Goal: Task Accomplishment & Management: Manage account settings

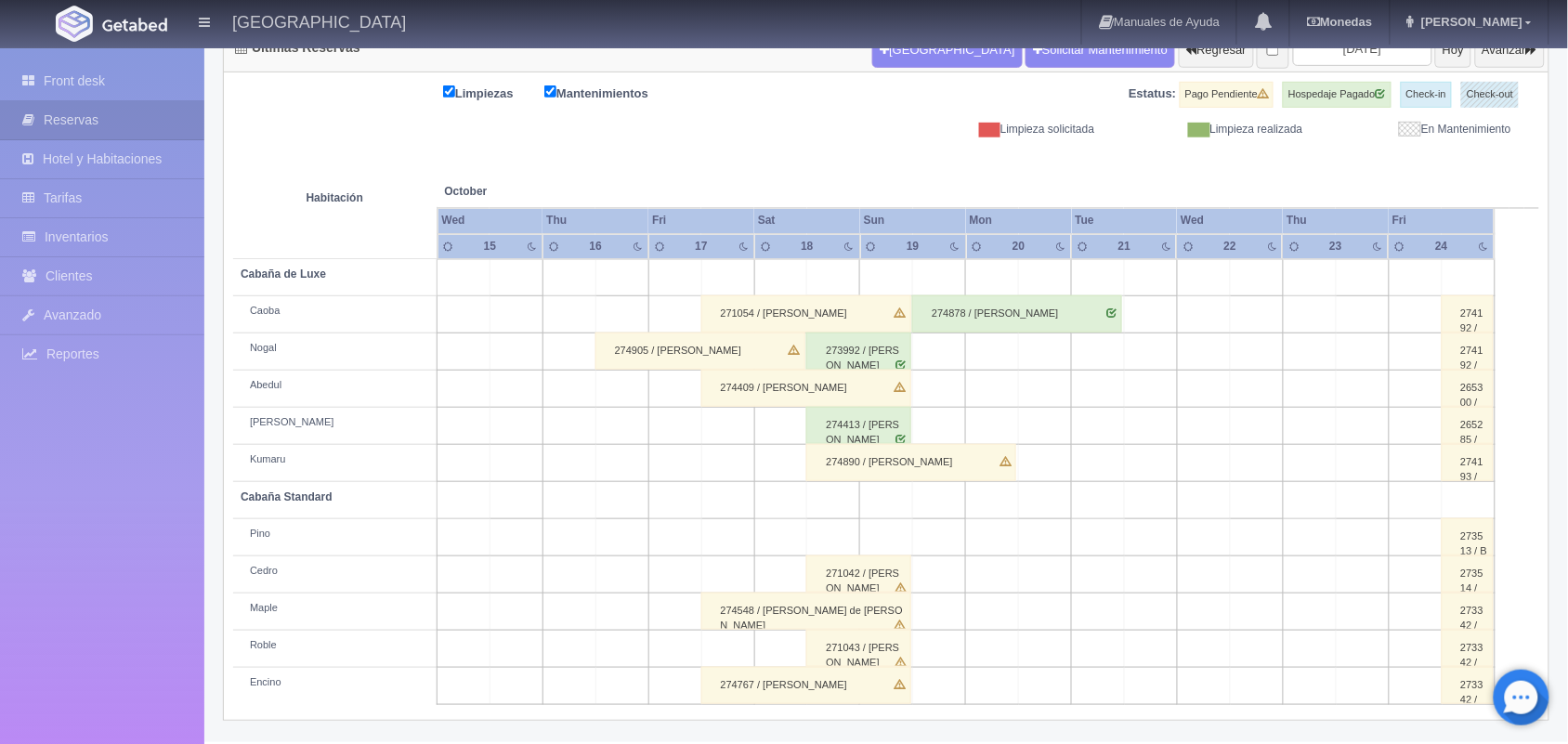
scroll to position [211, 0]
click at [994, 467] on div "274890 / [PERSON_NAME]" at bounding box center [911, 462] width 210 height 37
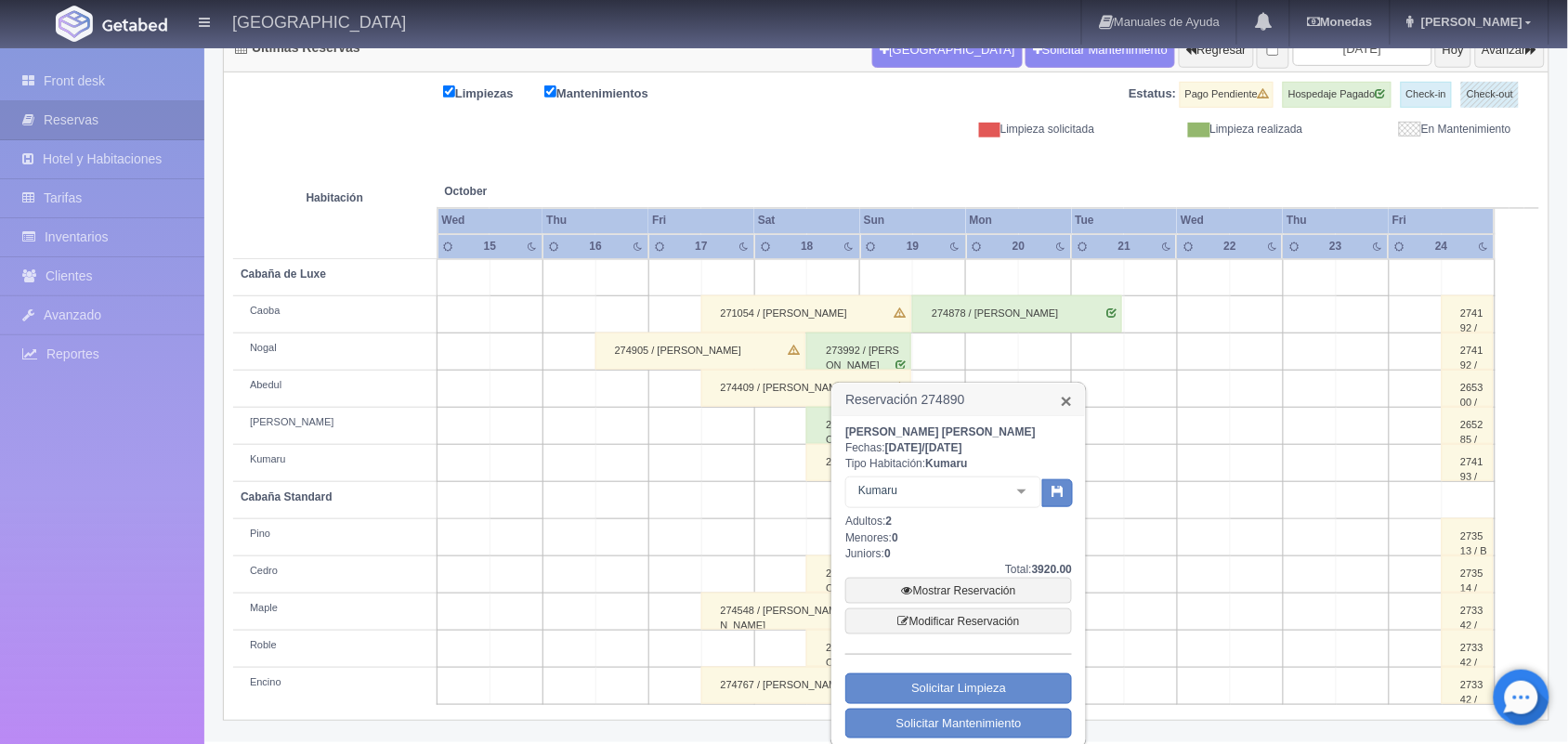
click at [1065, 406] on link "×" at bounding box center [1066, 401] width 11 height 19
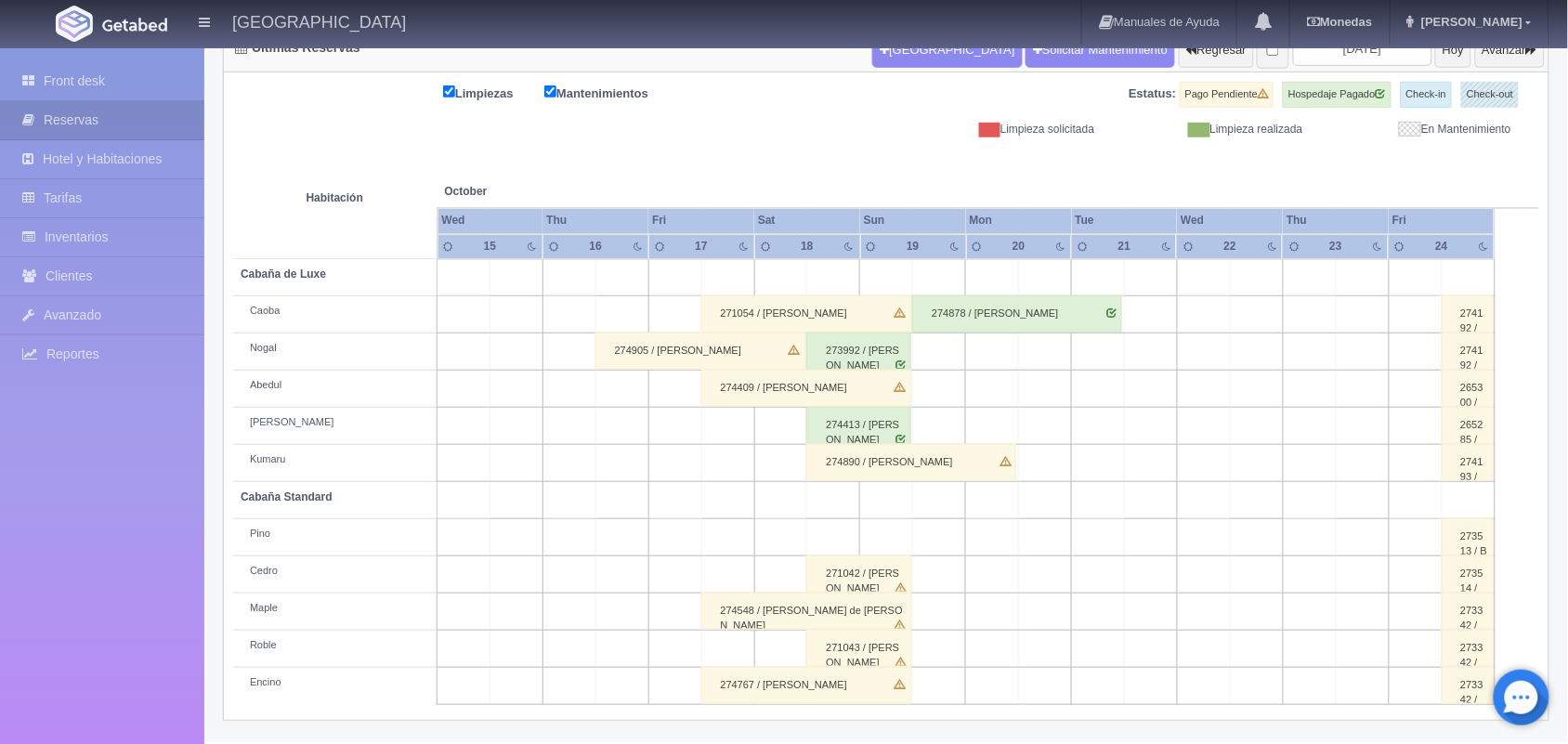
click at [976, 475] on div "274890 / [PERSON_NAME]" at bounding box center [911, 462] width 210 height 37
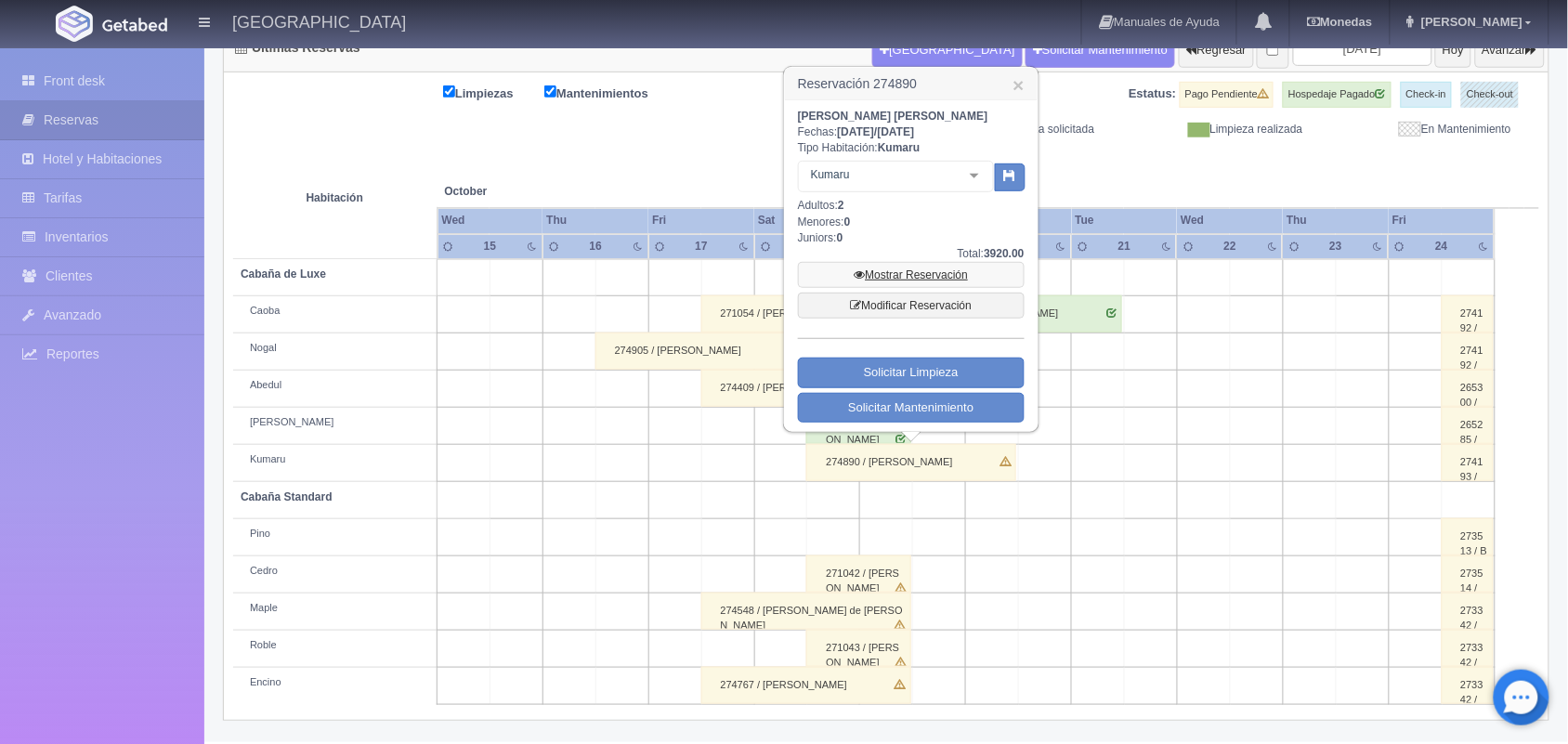
click at [900, 271] on link "Mostrar Reservación" at bounding box center [911, 275] width 227 height 26
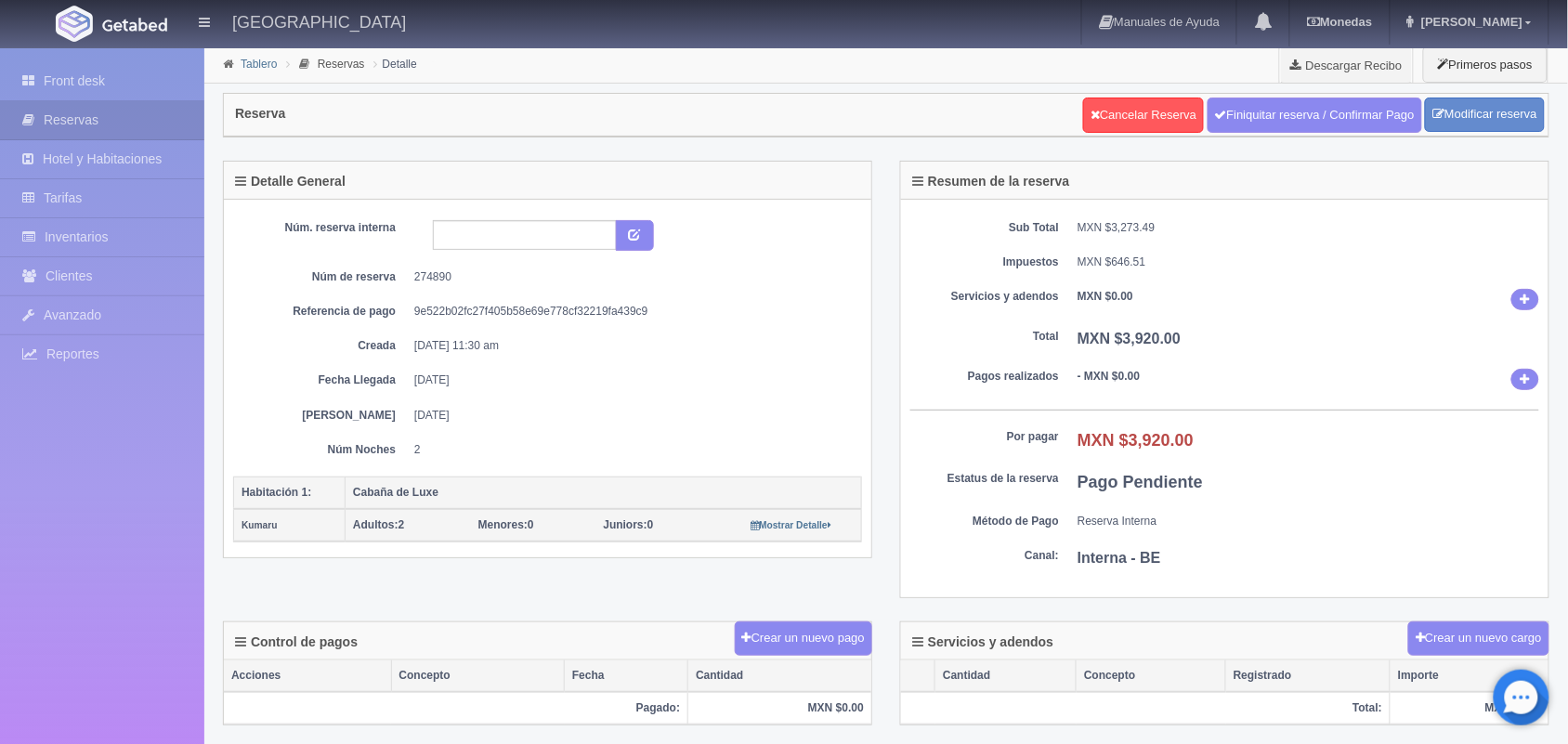
click at [253, 65] on link "Tablero" at bounding box center [258, 64] width 36 height 13
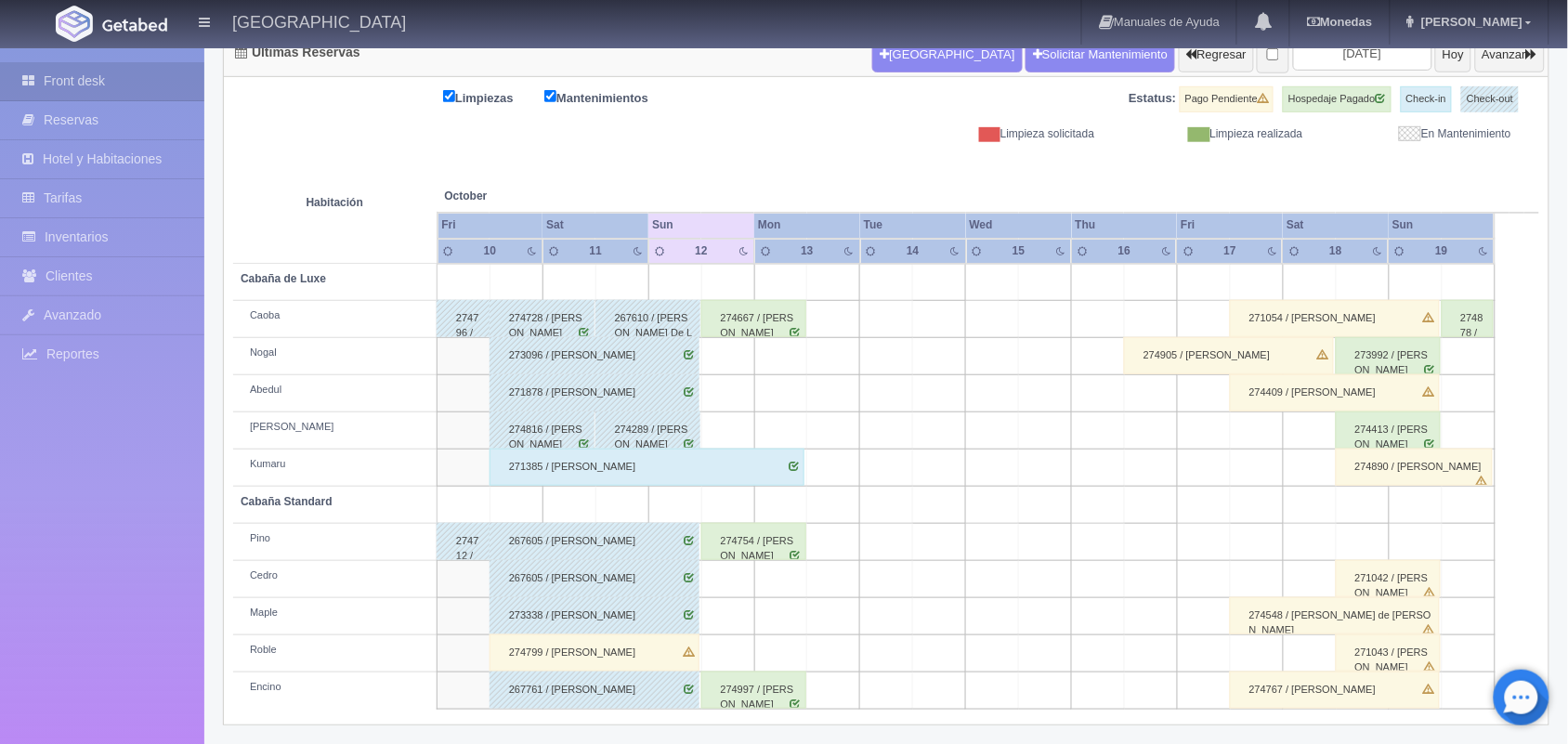
scroll to position [211, 0]
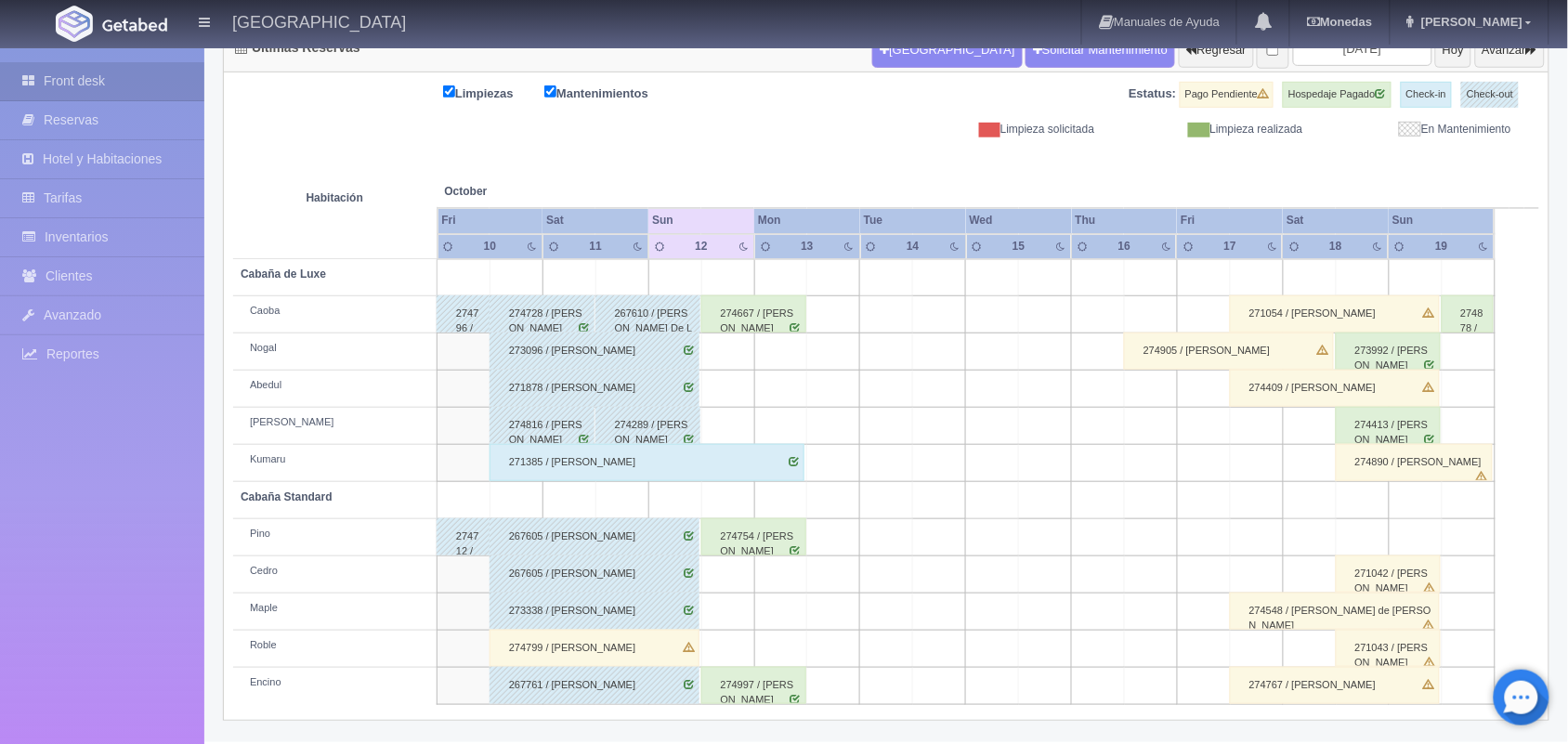
click at [1483, 476] on div "274890 / [PERSON_NAME]" at bounding box center [1414, 462] width 158 height 37
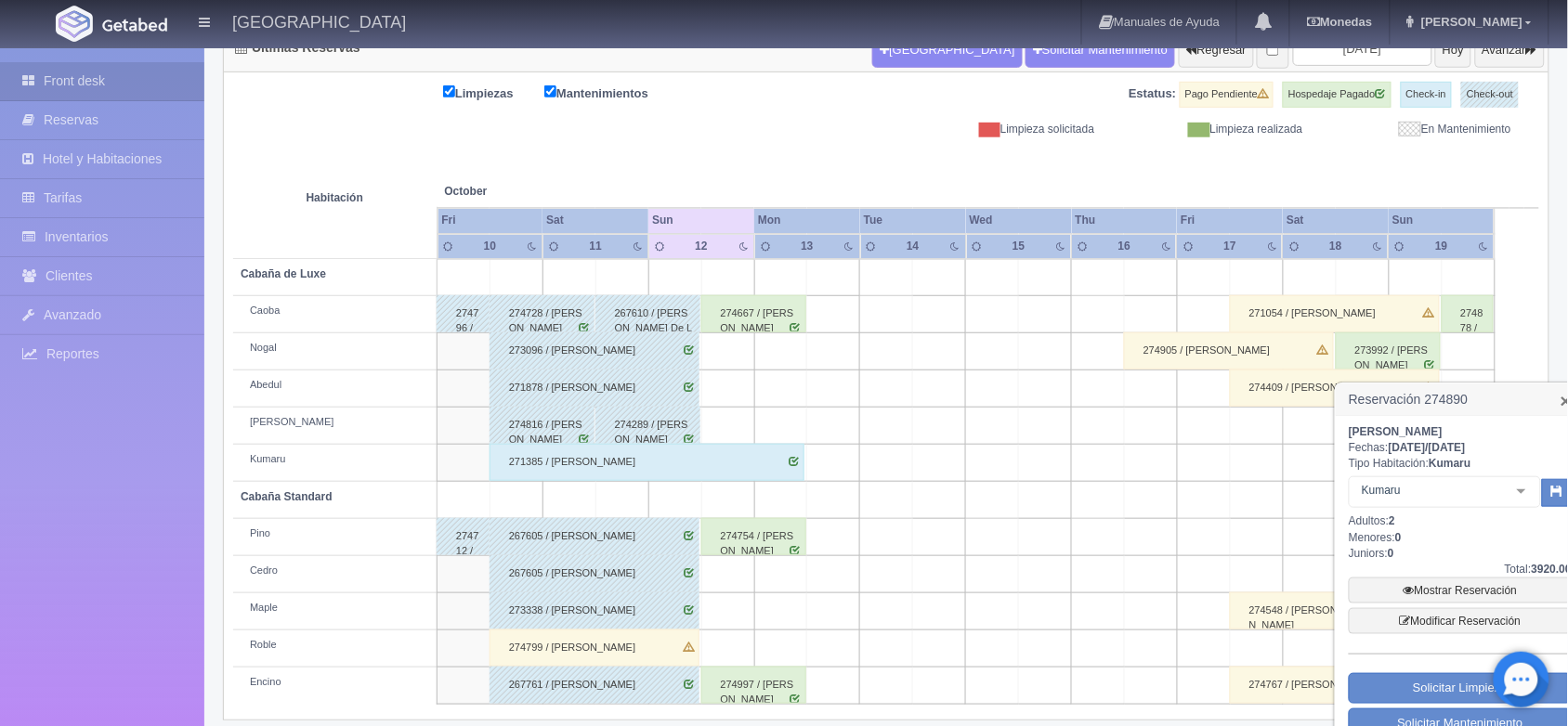
click at [1562, 397] on link "×" at bounding box center [1566, 401] width 11 height 19
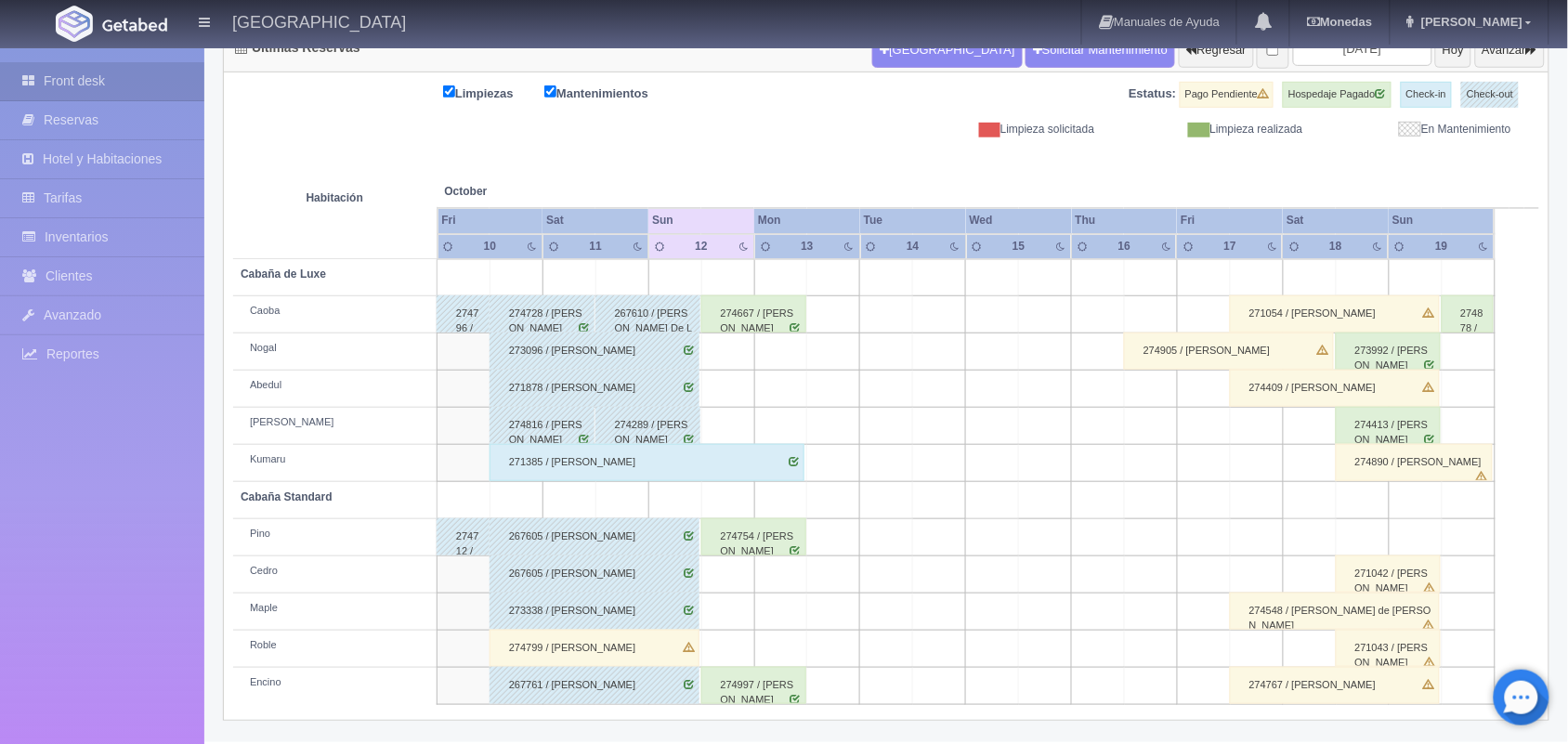
click at [1557, 381] on div "Últimas Reservas Nueva Reserva Solicitar Mantenimiento Regresar 2025-10-12 Hoy …" at bounding box center [886, 373] width 1354 height 693
click at [1398, 465] on div "274890 / [PERSON_NAME]" at bounding box center [1414, 462] width 158 height 37
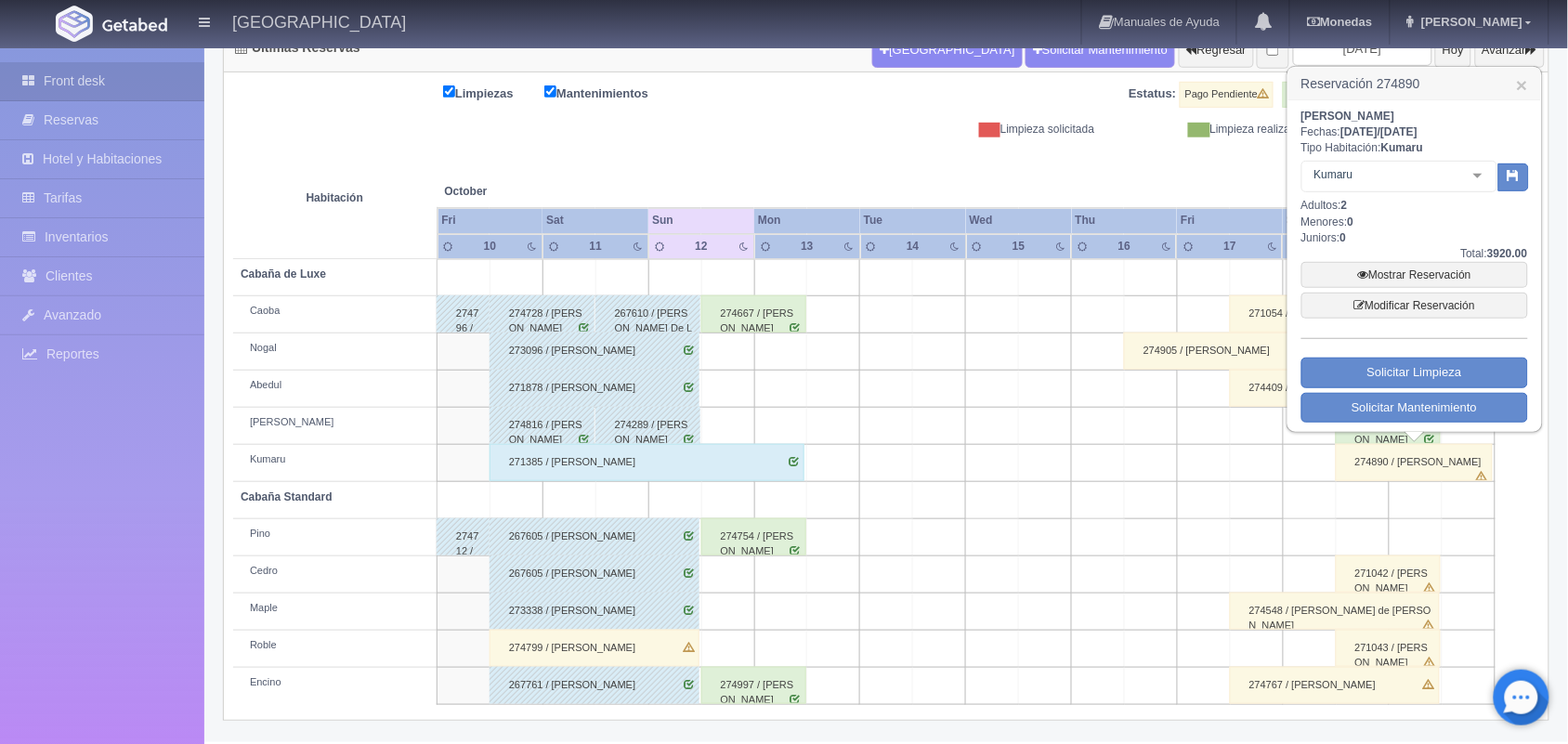
click at [652, 142] on th at bounding box center [728, 173] width 159 height 71
click at [1523, 80] on link "×" at bounding box center [1521, 85] width 11 height 19
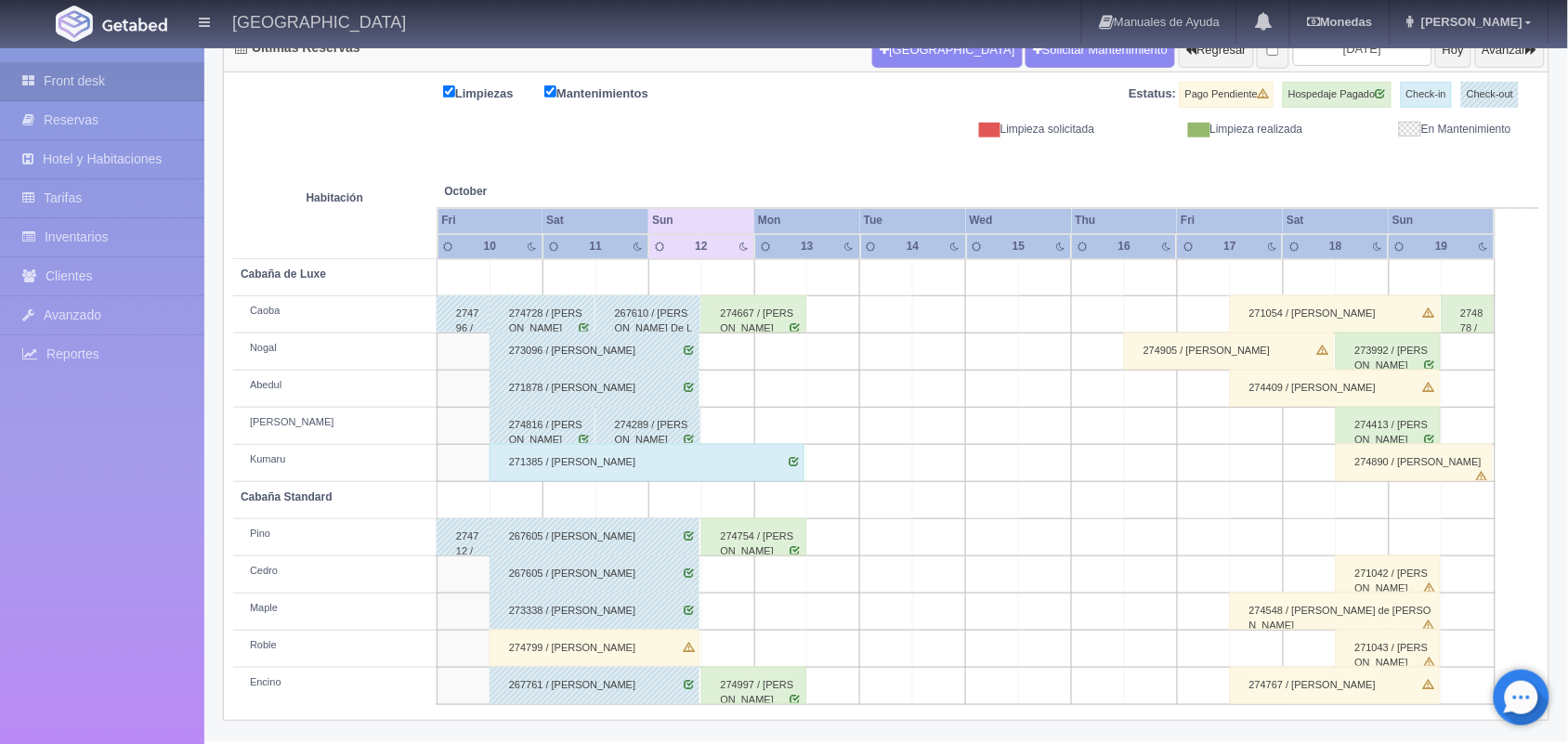
click at [1449, 463] on div "274890 / [PERSON_NAME]" at bounding box center [1414, 462] width 158 height 37
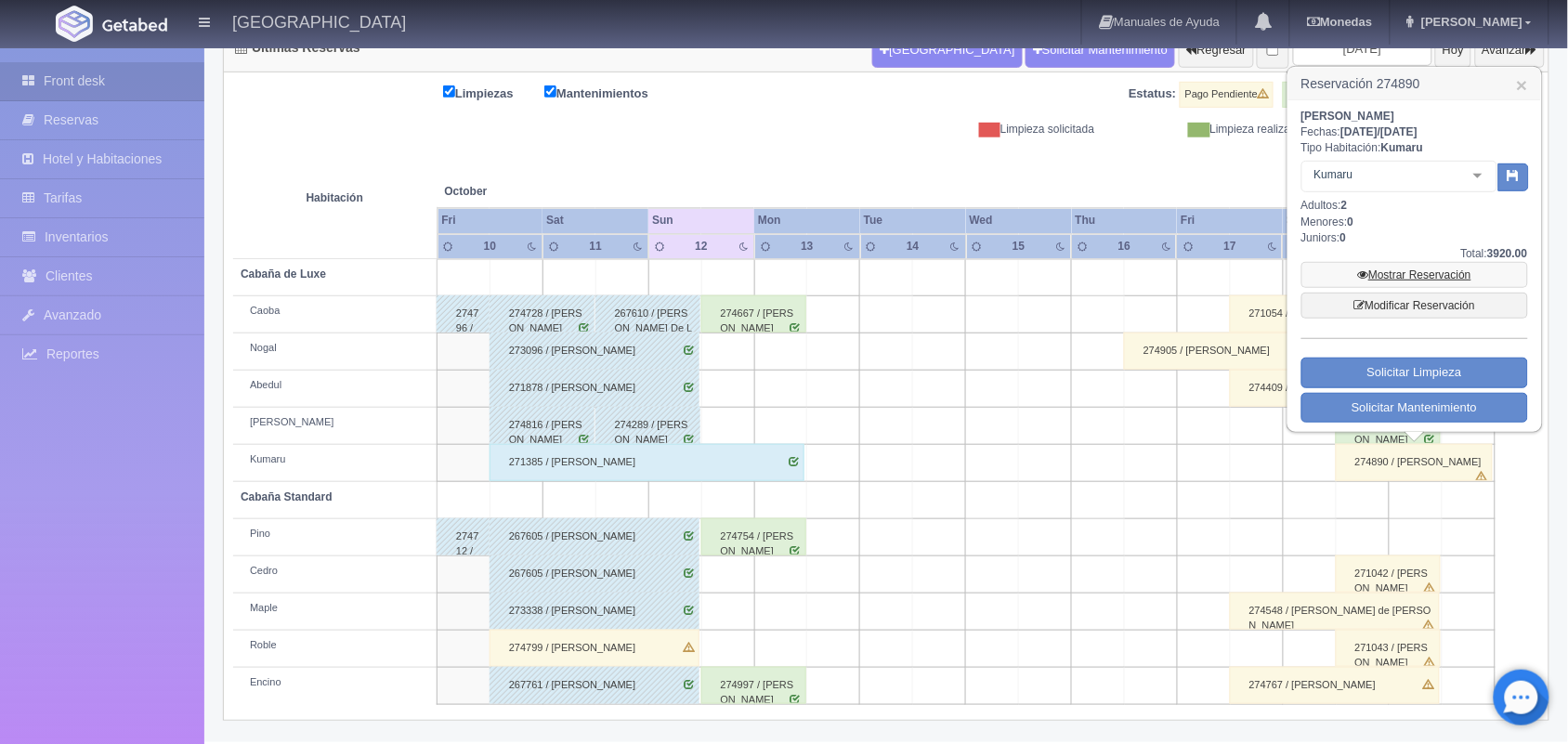
click at [1418, 274] on link "Mostrar Reservación" at bounding box center [1414, 275] width 227 height 26
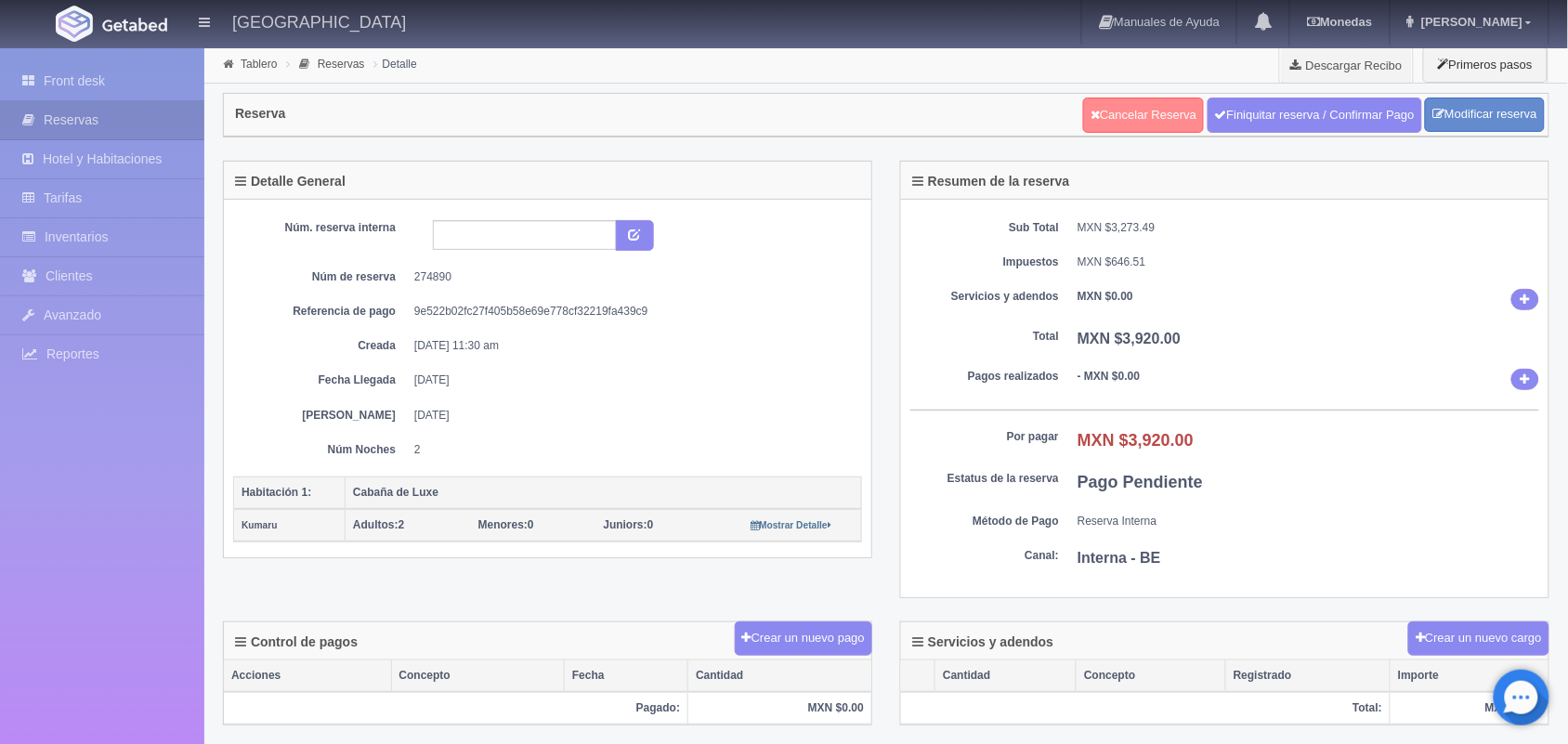
click at [1124, 109] on link "Cancelar Reserva" at bounding box center [1143, 114] width 121 height 35
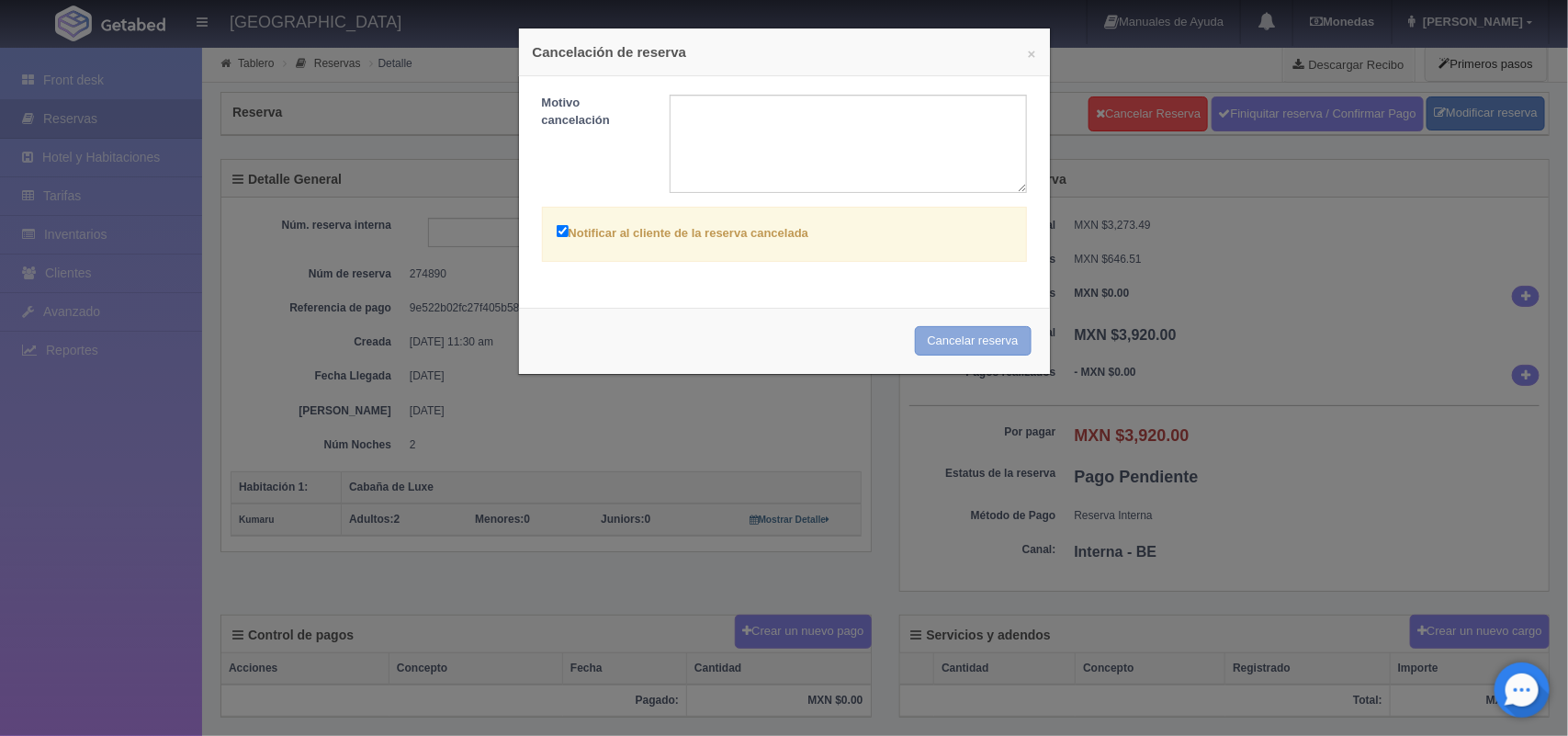
click at [966, 344] on button "Cancelar reserva" at bounding box center [974, 342] width 117 height 30
